Goal: Find specific page/section: Find specific page/section

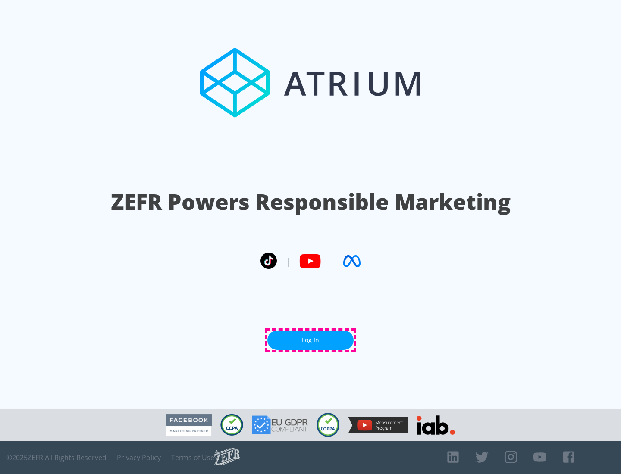
click at [311, 340] on link "Log In" at bounding box center [310, 340] width 86 height 19
